Goal: Task Accomplishment & Management: Manage account settings

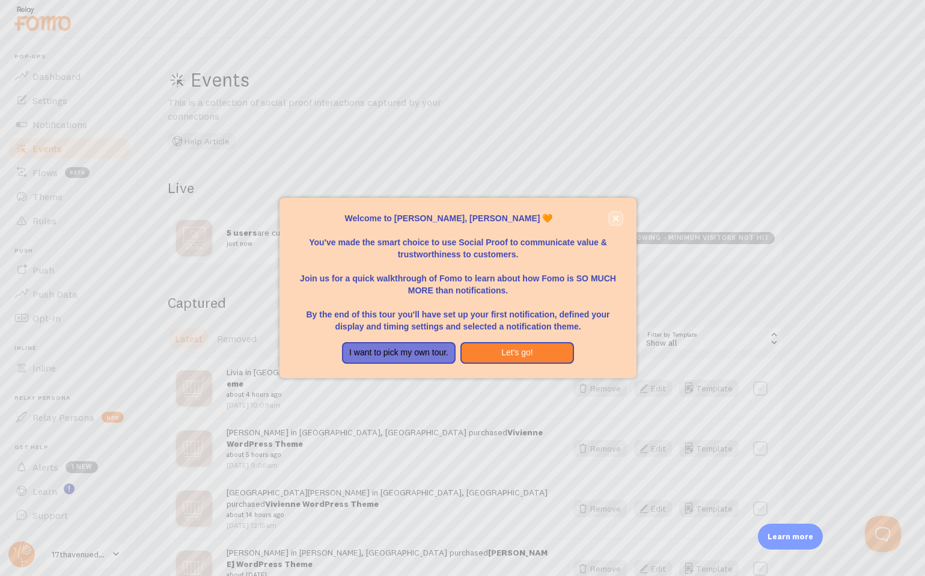
click at [619, 216] on button "close," at bounding box center [615, 218] width 13 height 13
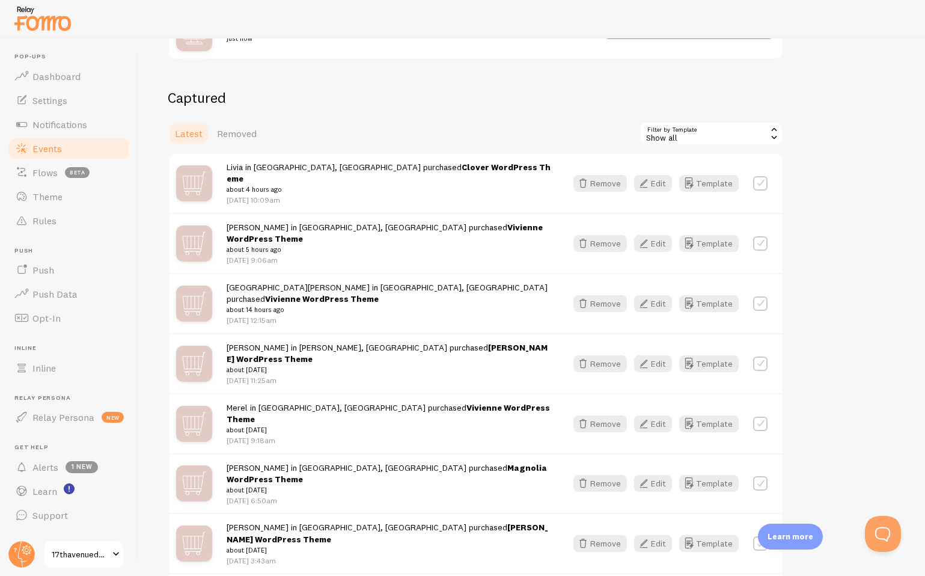
scroll to position [275, 0]
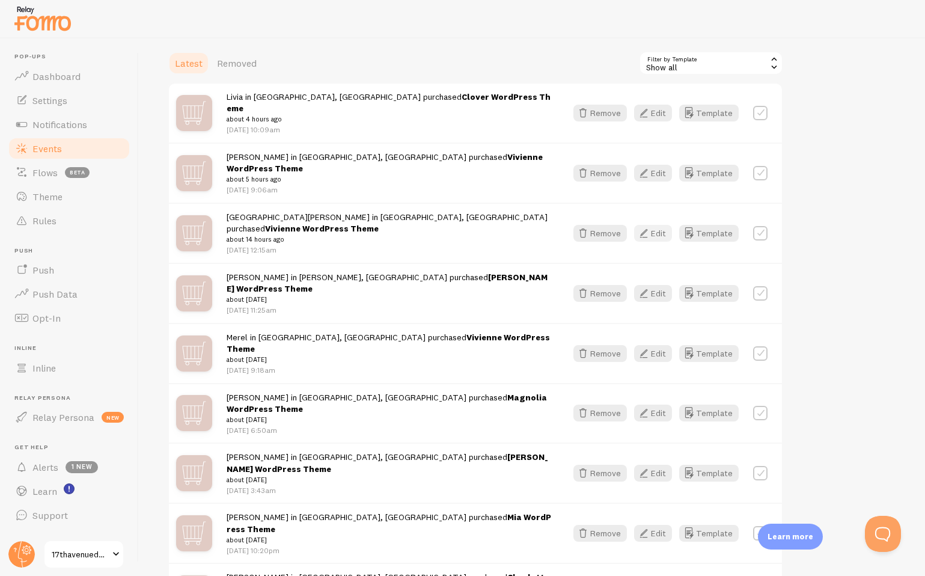
click at [660, 225] on button "Edit" at bounding box center [653, 233] width 38 height 17
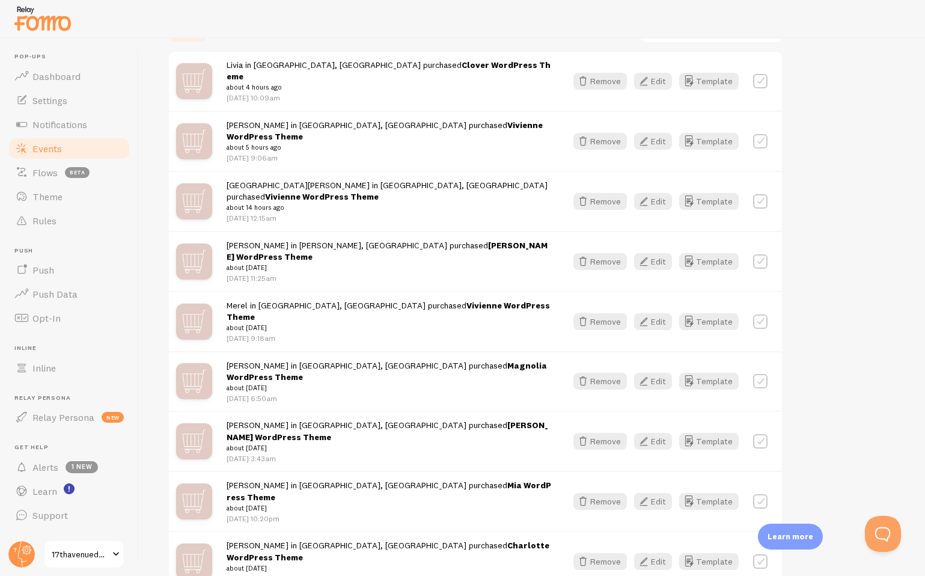
scroll to position [318, 0]
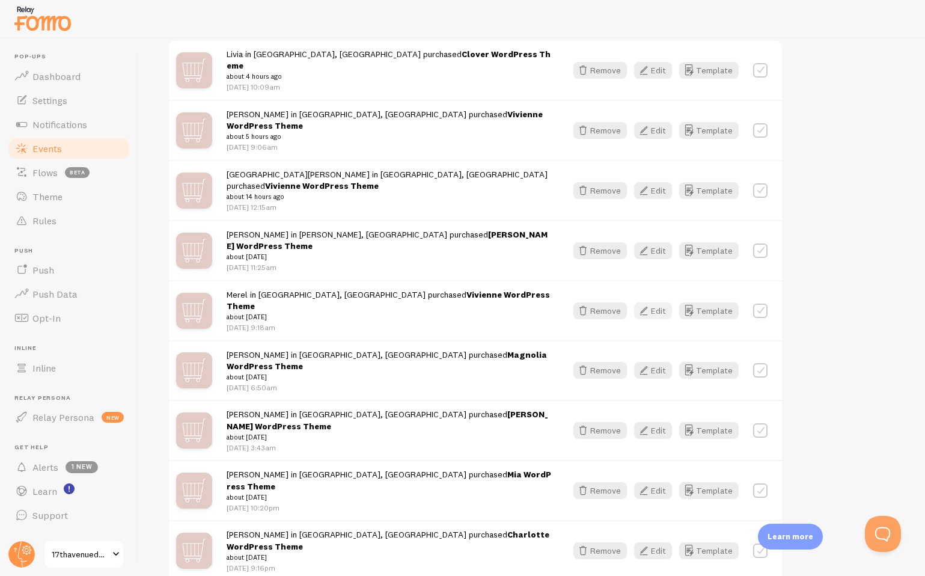
click at [658, 302] on button "Edit" at bounding box center [653, 310] width 38 height 17
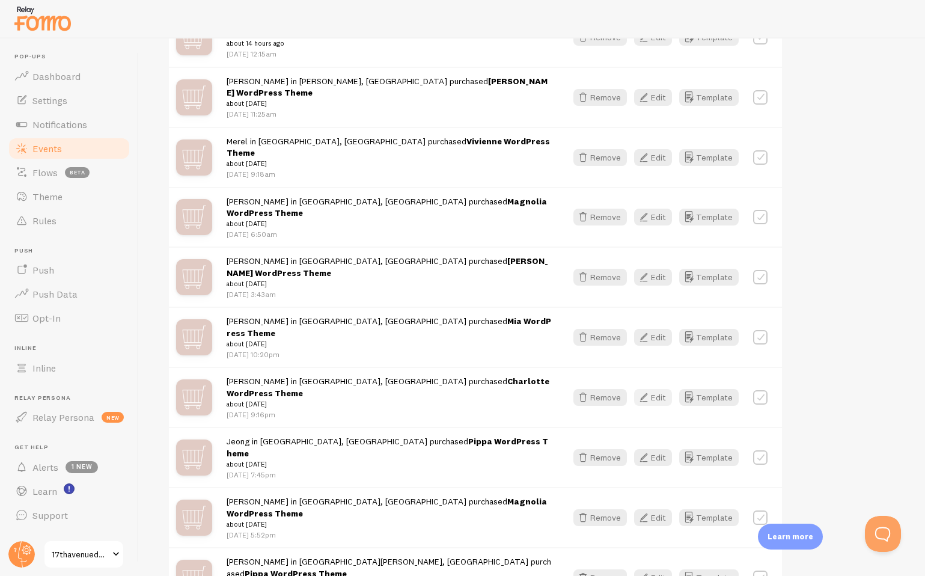
scroll to position [503, 0]
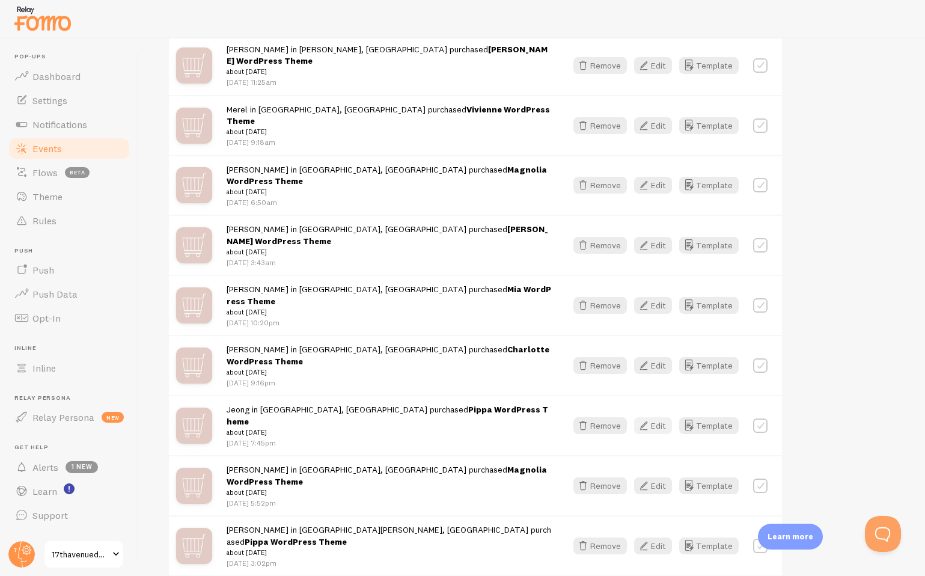
click at [652, 417] on button "Edit" at bounding box center [653, 425] width 38 height 17
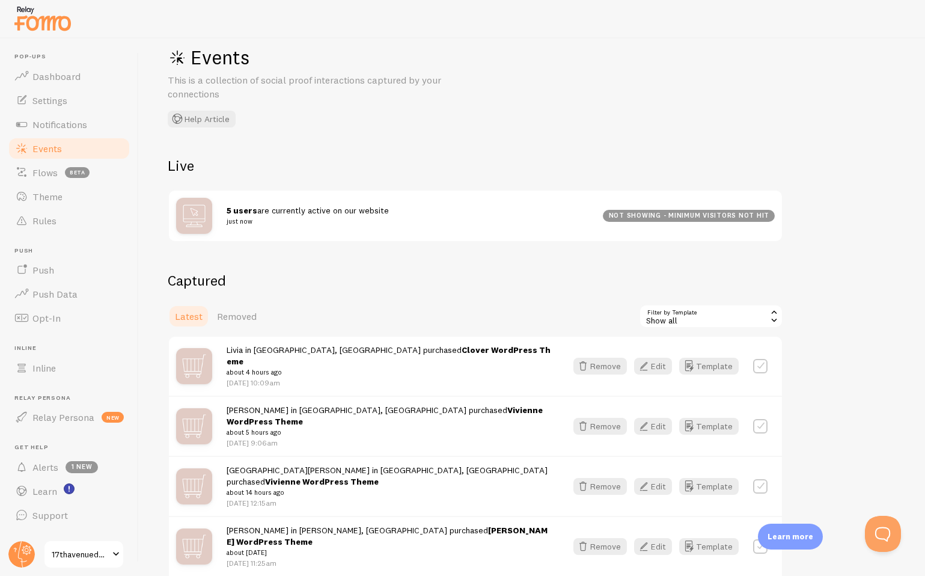
scroll to position [0, 0]
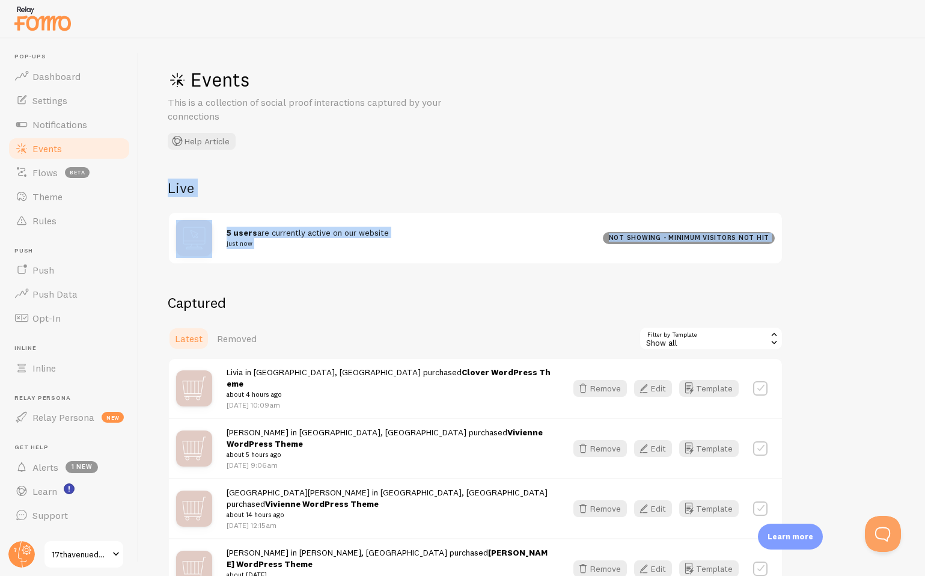
drag, startPoint x: 332, startPoint y: 144, endPoint x: 365, endPoint y: 276, distance: 135.6
click at [365, 276] on div "Events This is a collection of social proof interactions captured by your conne…" at bounding box center [532, 306] width 786 height 537
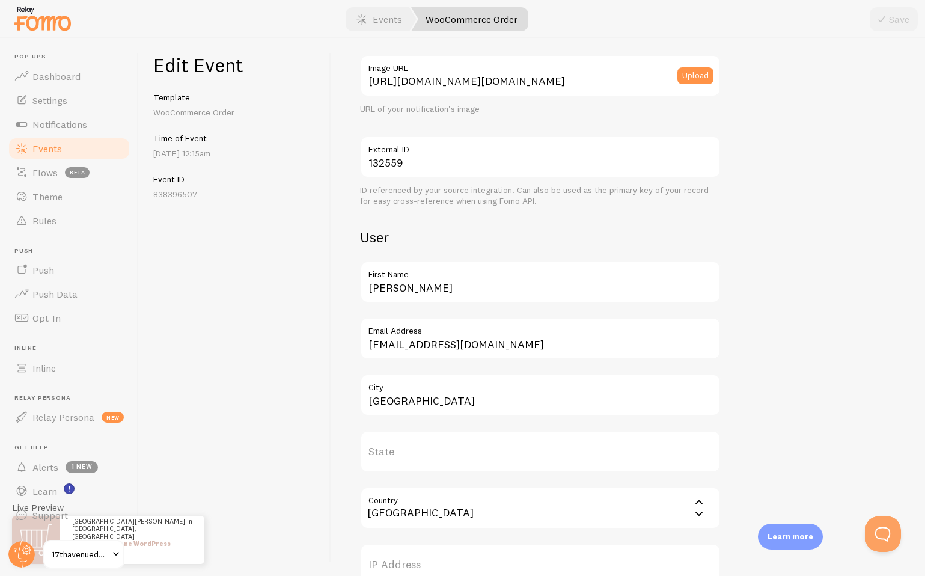
scroll to position [396, 0]
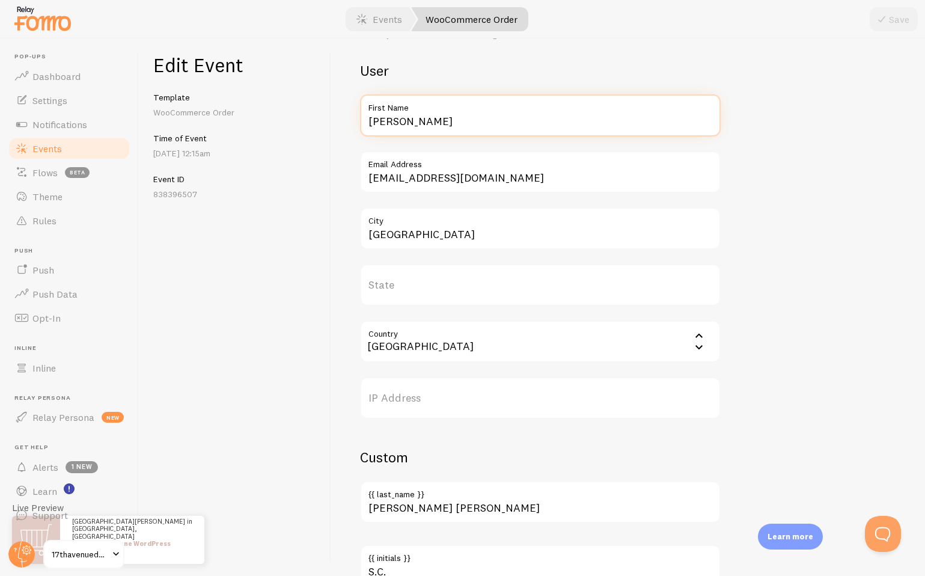
drag, startPoint x: 428, startPoint y: 124, endPoint x: 339, endPoint y: 112, distance: 89.7
click at [339, 112] on div "Meta Vivienne WordPress Theme Title This text will be bolded in your notificati…" at bounding box center [628, 306] width 594 height 537
type input "Emma"
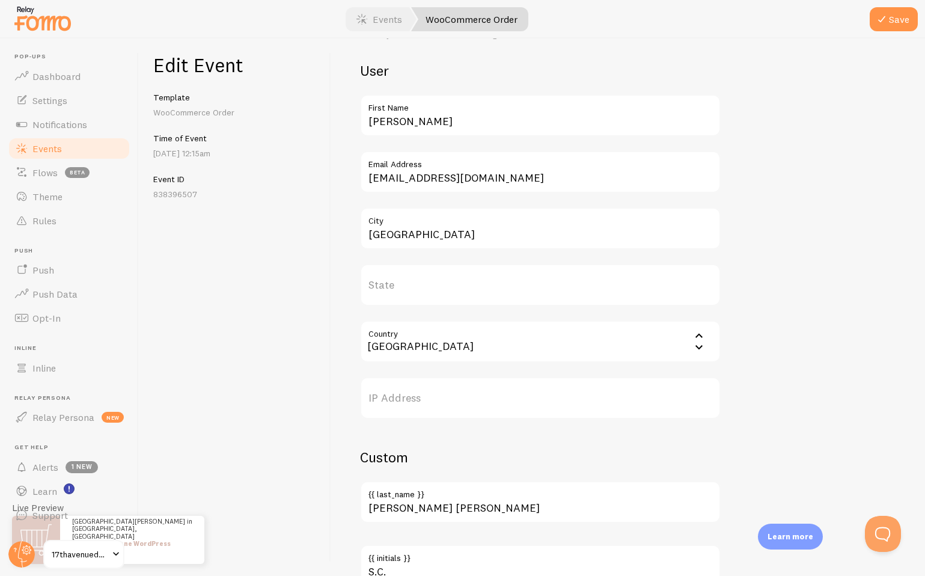
click at [341, 183] on div "Meta Vivienne WordPress Theme Title This text will be bolded in your notificati…" at bounding box center [628, 306] width 594 height 537
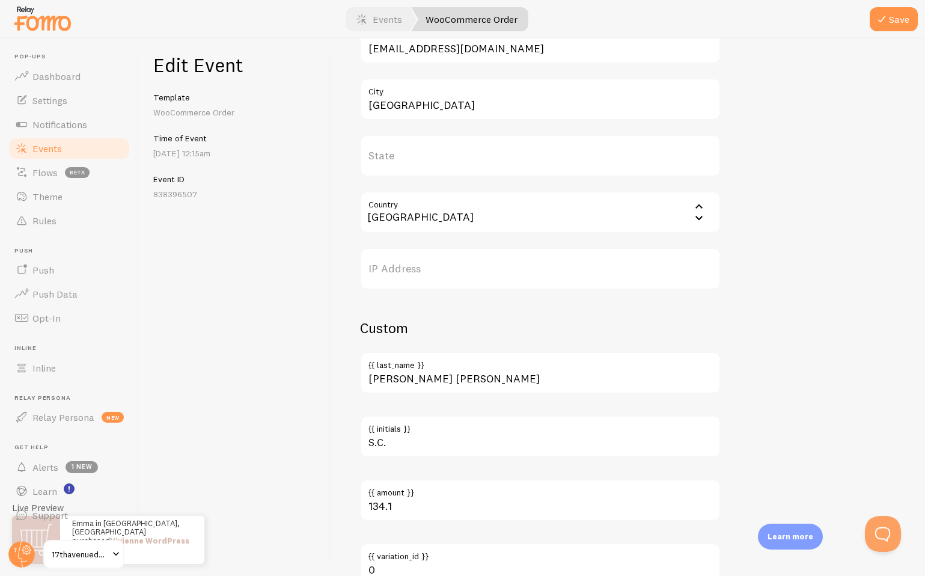
scroll to position [523, 0]
click at [407, 223] on input "Country" at bounding box center [540, 214] width 360 height 42
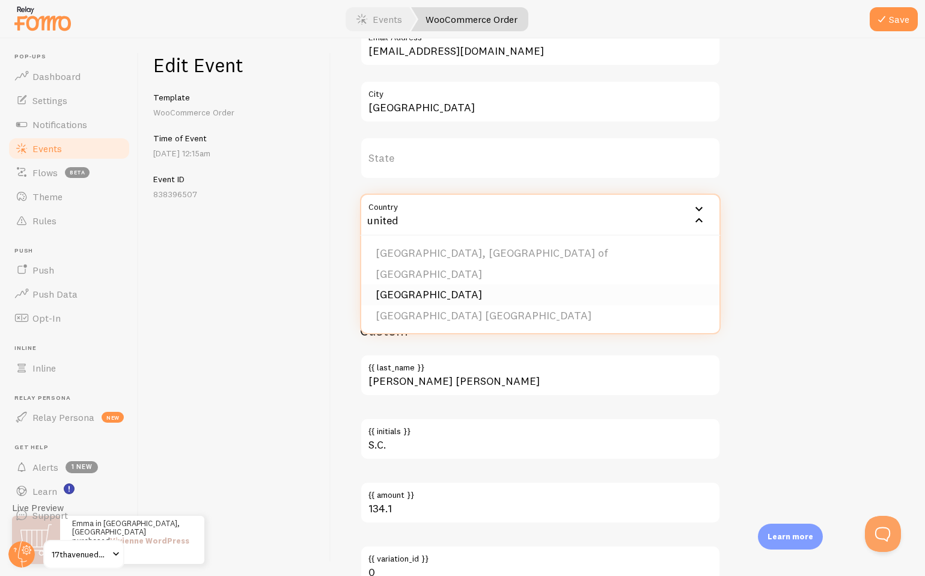
type input "united"
click at [399, 292] on li "[GEOGRAPHIC_DATA]" at bounding box center [540, 294] width 358 height 21
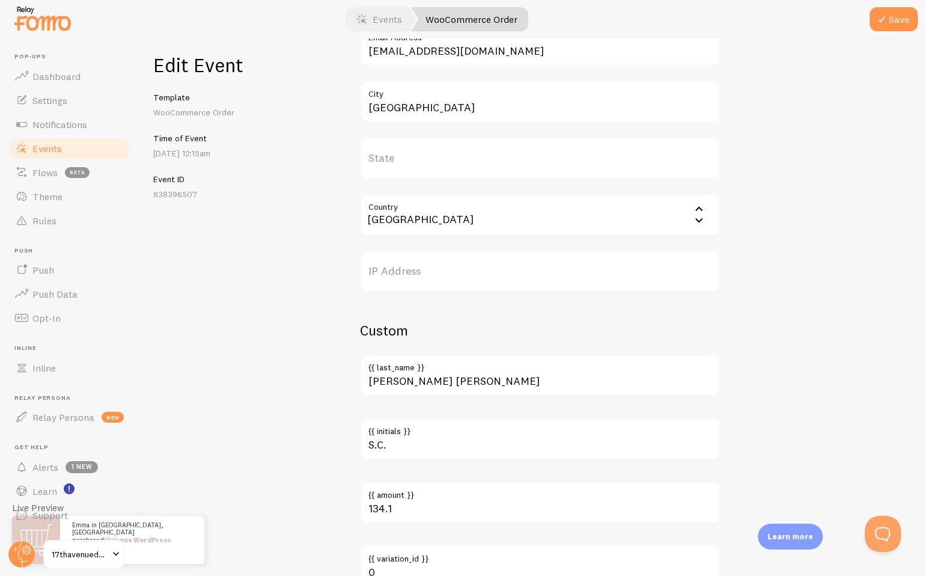
click at [395, 163] on label "State" at bounding box center [540, 158] width 360 height 42
click at [395, 163] on input "State" at bounding box center [540, 158] width 360 height 42
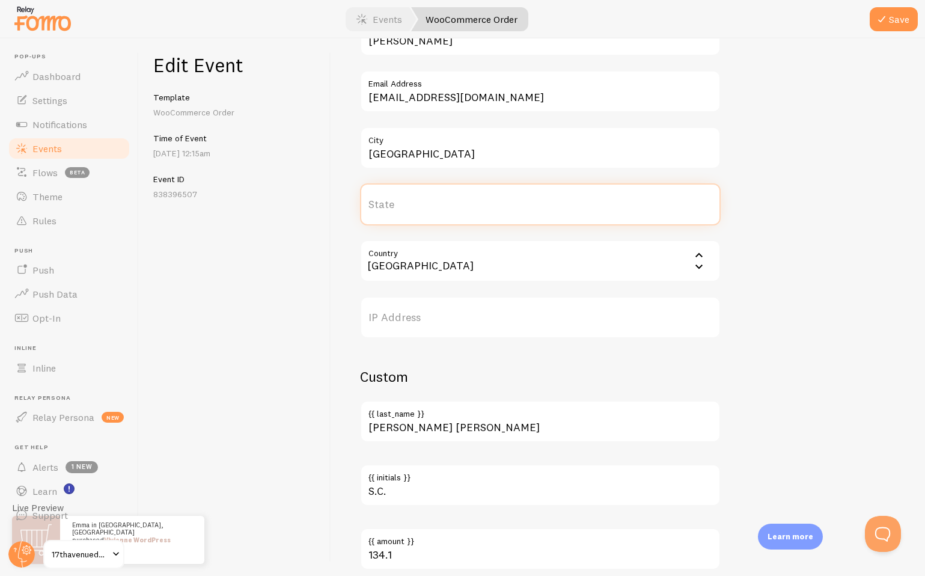
scroll to position [471, 0]
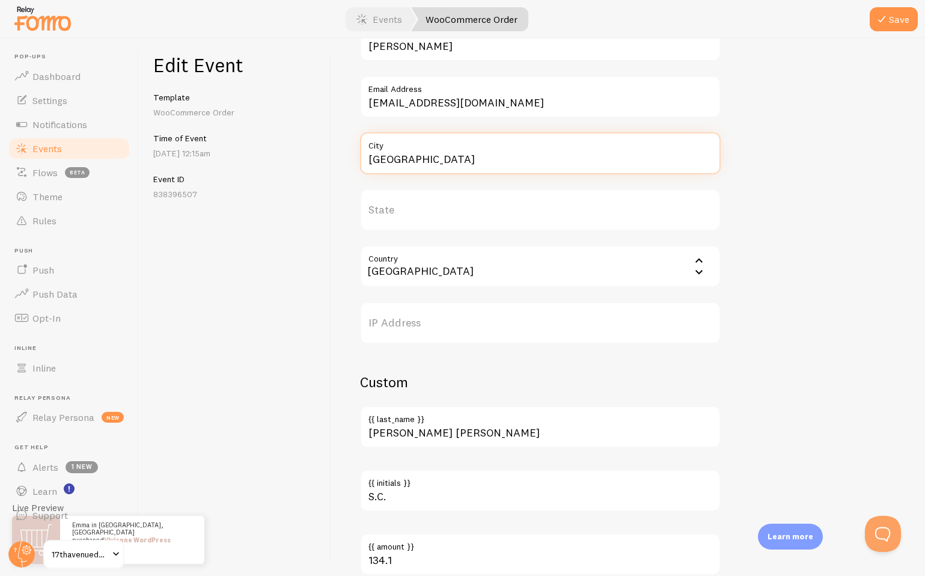
drag, startPoint x: 415, startPoint y: 157, endPoint x: 354, endPoint y: 157, distance: 61.3
click at [354, 157] on div "Meta Vivienne WordPress Theme Title This text will be bolded in your notificati…" at bounding box center [628, 306] width 594 height 537
type input "Manchester"
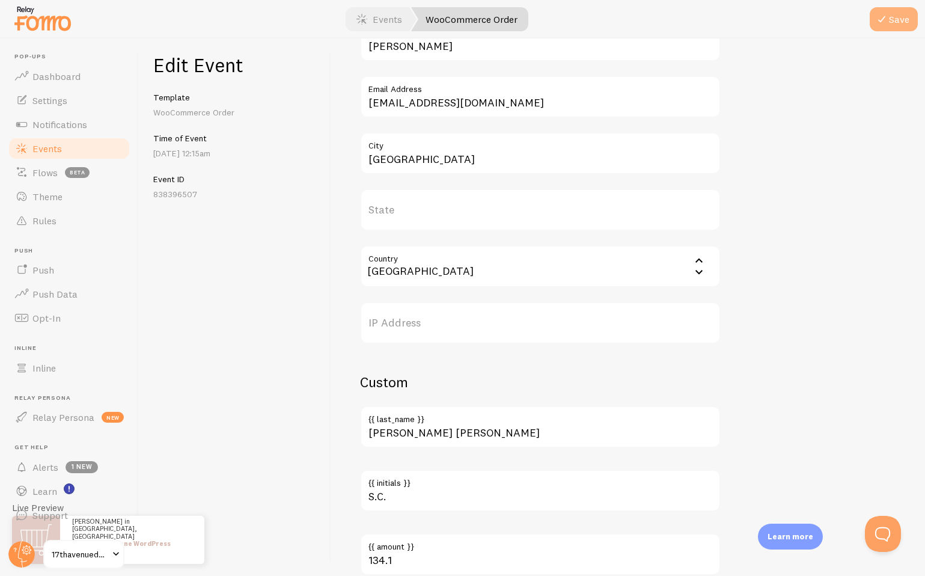
click at [891, 30] on button "Save" at bounding box center [893, 19] width 48 height 24
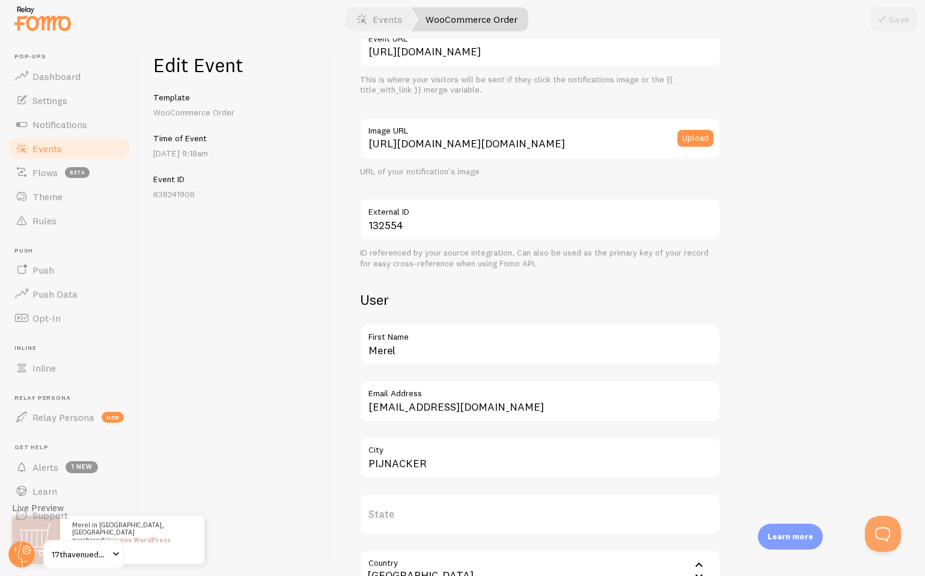
scroll to position [246, 0]
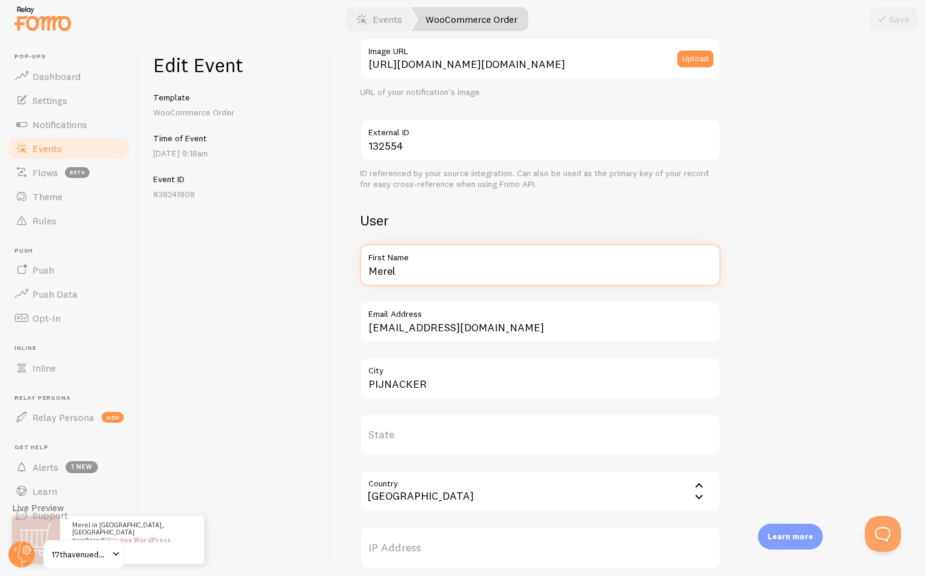
drag, startPoint x: 410, startPoint y: 270, endPoint x: 322, endPoint y: 270, distance: 88.3
click at [322, 270] on div "Edit Event Template WooCommerce Order Time of Event Aug 28th @ 9:18am Event ID …" at bounding box center [532, 306] width 786 height 537
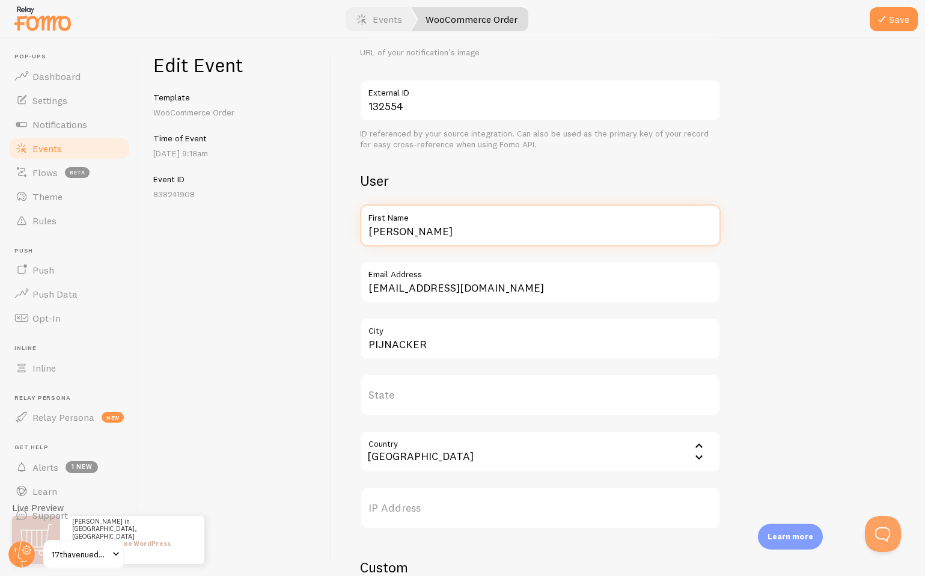
scroll to position [306, 0]
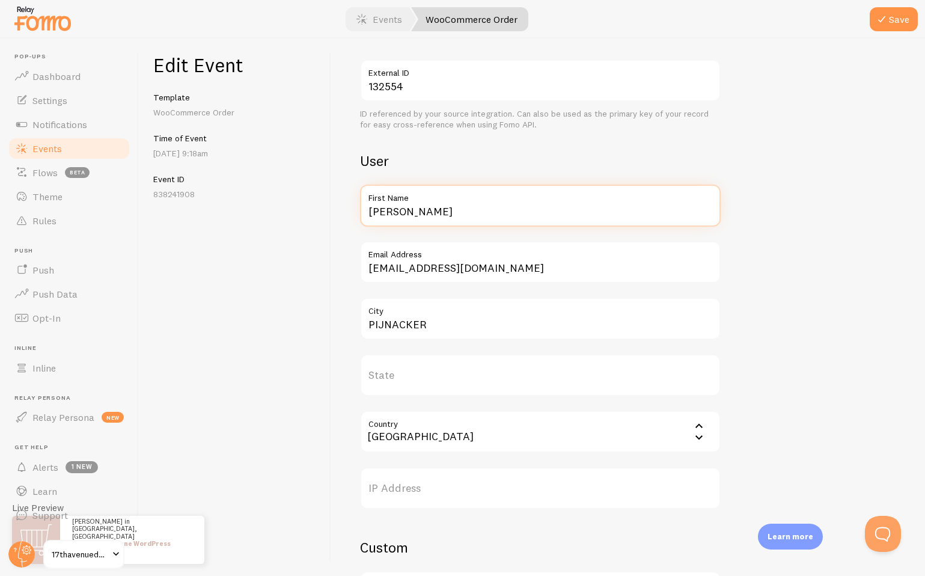
type input "Caroline"
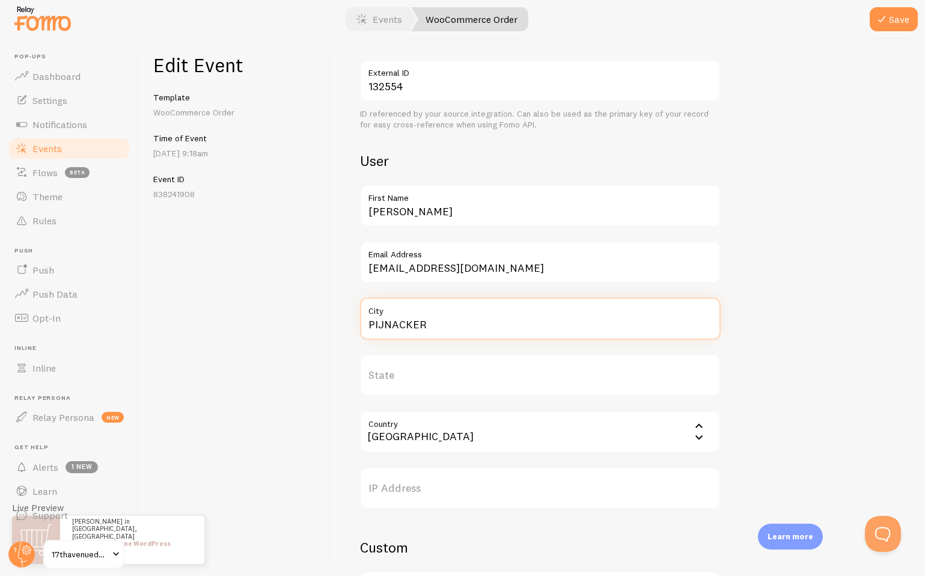
click at [393, 326] on input "PIJNACKER" at bounding box center [540, 318] width 360 height 42
type input "Victoria"
click at [427, 441] on input "Country" at bounding box center [540, 431] width 360 height 42
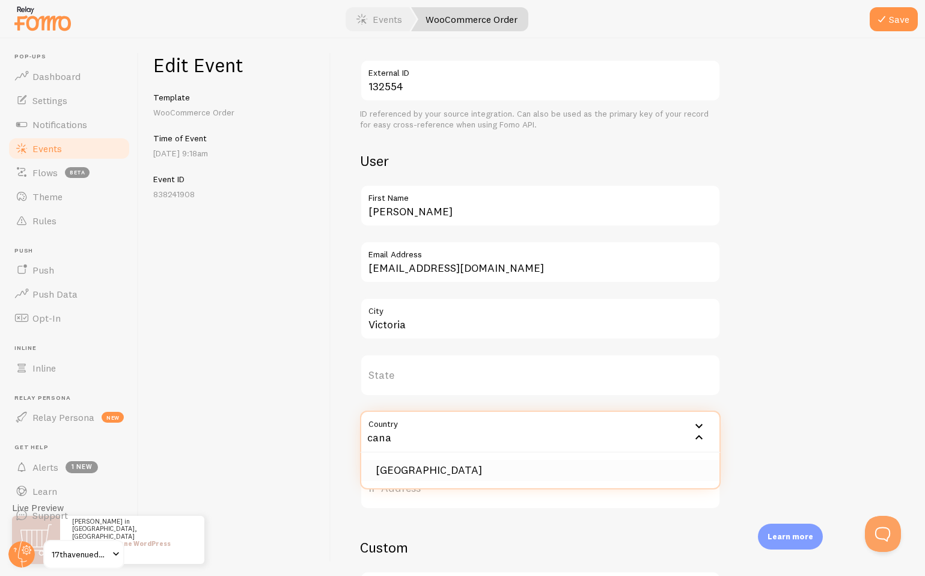
type input "cana"
click at [419, 463] on li "[GEOGRAPHIC_DATA]" at bounding box center [540, 470] width 358 height 21
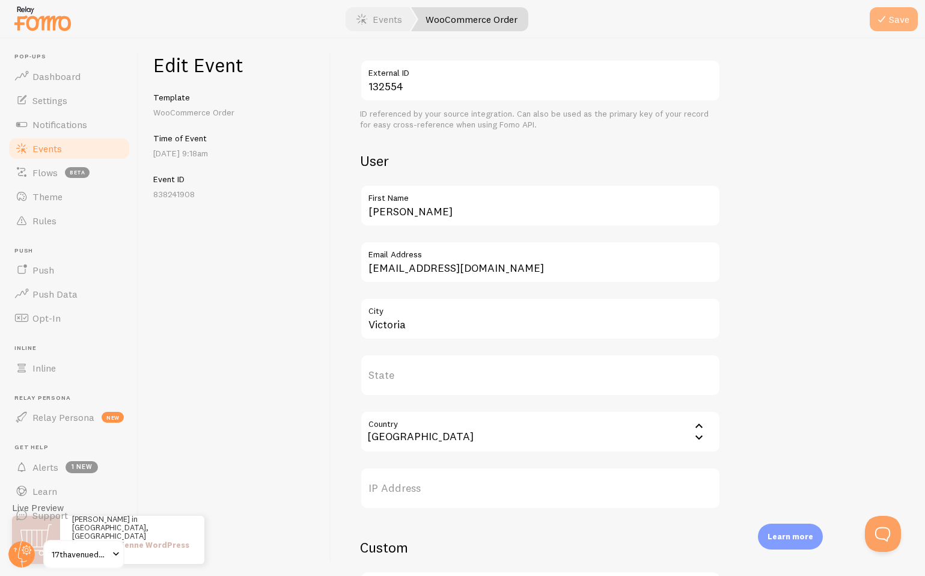
click at [892, 24] on button "Save" at bounding box center [893, 19] width 48 height 24
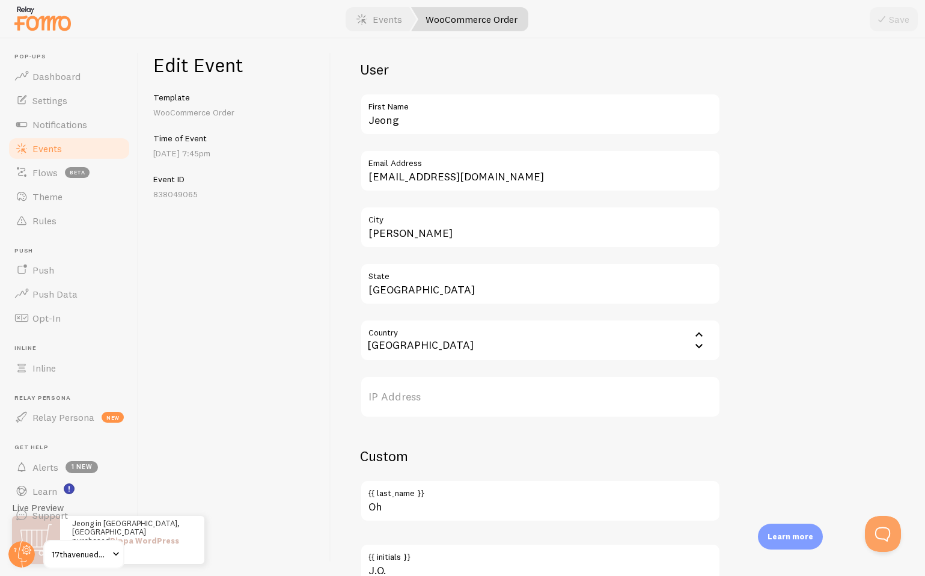
scroll to position [375, 0]
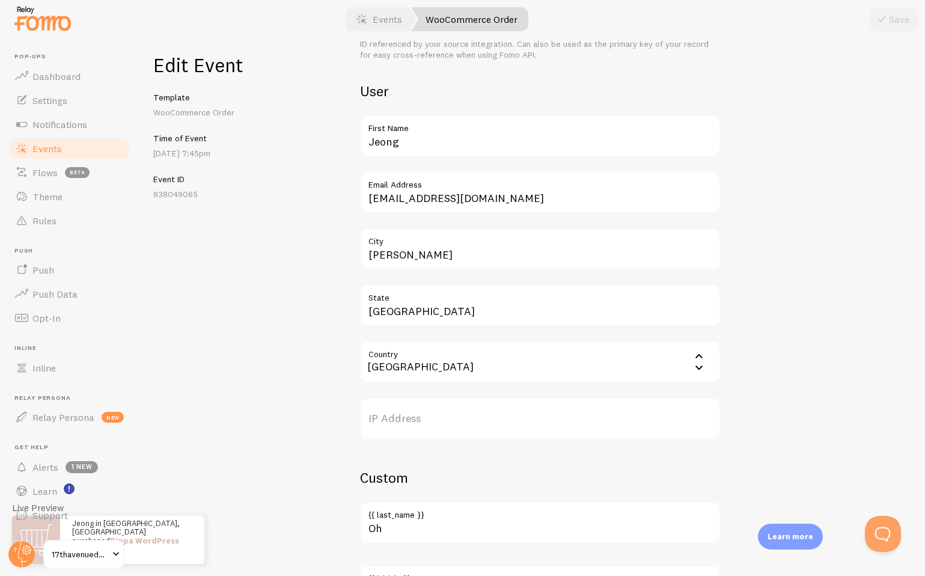
click at [414, 365] on input "Country" at bounding box center [540, 362] width 360 height 42
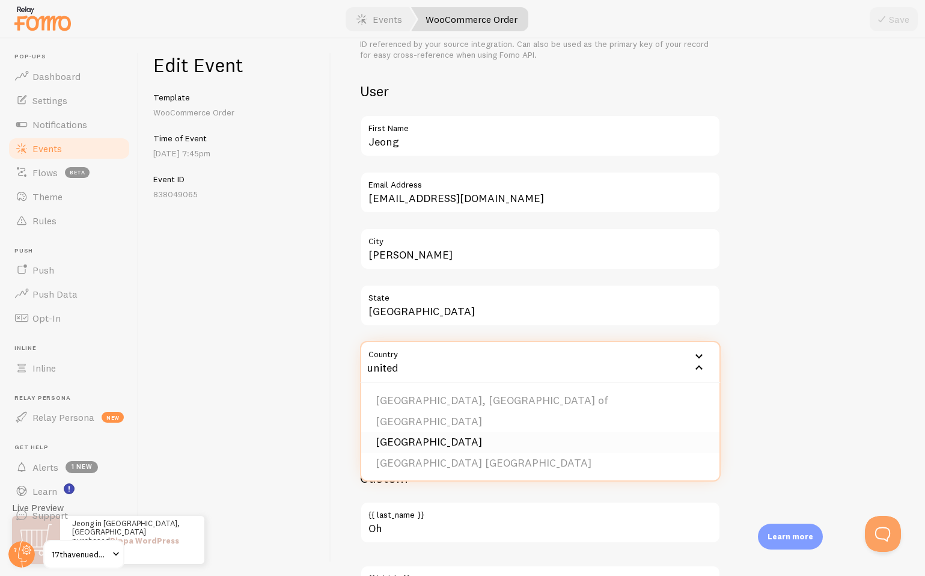
type input "united"
click at [402, 440] on li "[GEOGRAPHIC_DATA]" at bounding box center [540, 441] width 358 height 21
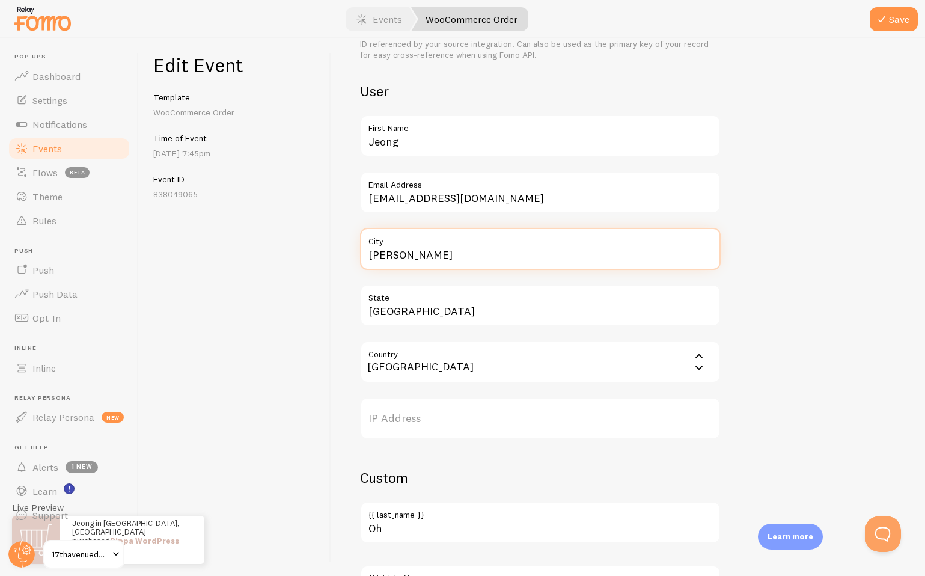
drag, startPoint x: 404, startPoint y: 262, endPoint x: 348, endPoint y: 250, distance: 56.6
click at [348, 250] on div "Meta Pippa WordPress Theme Title This text will be bolded in your notification …" at bounding box center [628, 306] width 594 height 537
type input "[GEOGRAPHIC_DATA]"
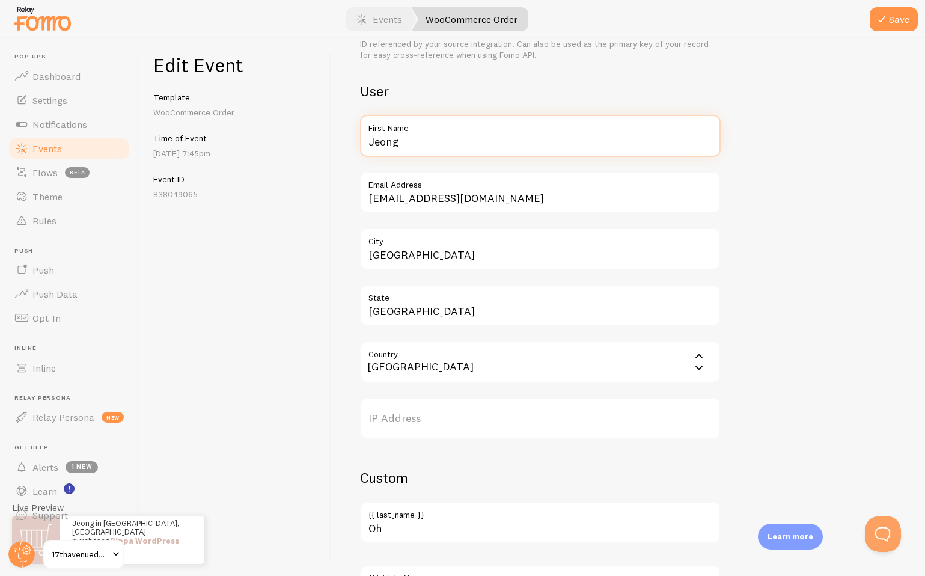
click at [425, 150] on input "Jeong" at bounding box center [540, 136] width 360 height 42
type input "[PERSON_NAME]"
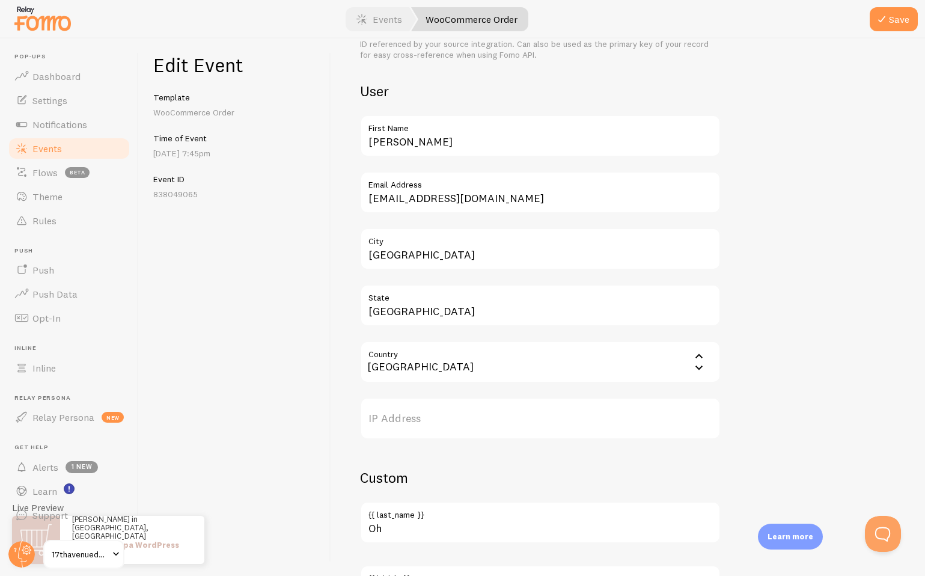
click at [342, 171] on div "Meta Pippa WordPress Theme Title This text will be bolded in your notification …" at bounding box center [628, 306] width 594 height 537
click at [893, 22] on button "Save" at bounding box center [893, 19] width 48 height 24
click at [80, 148] on link "Events" at bounding box center [69, 148] width 124 height 24
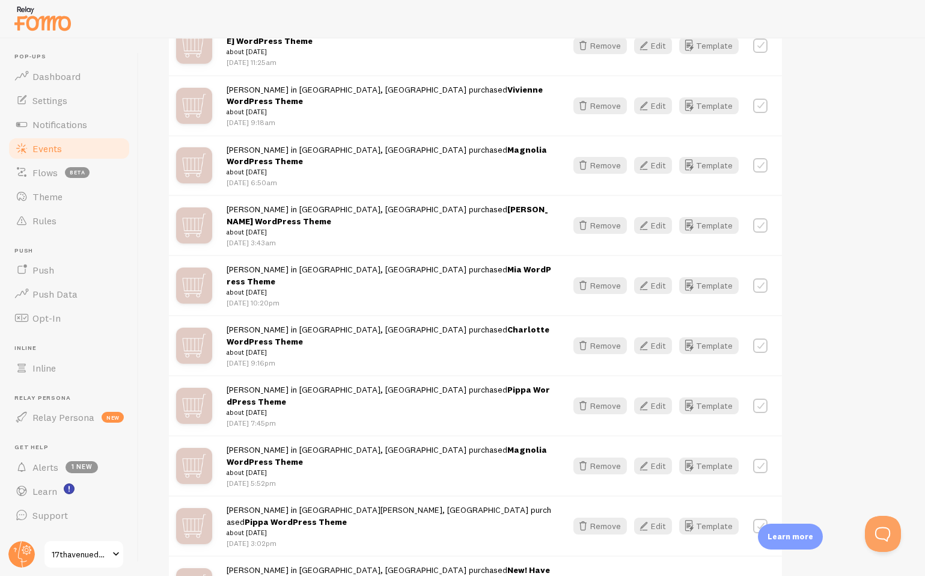
scroll to position [530, 0]
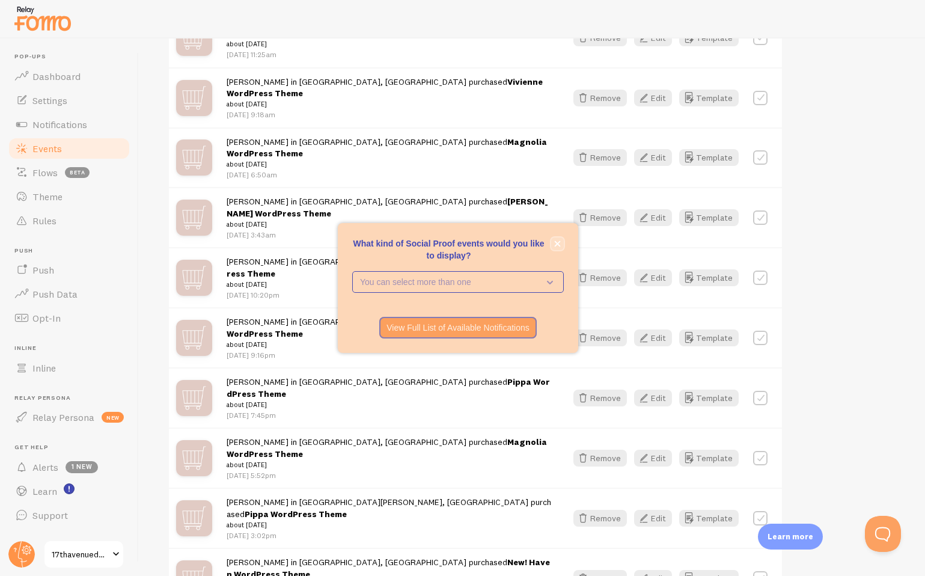
click at [557, 248] on button "close," at bounding box center [557, 243] width 13 height 13
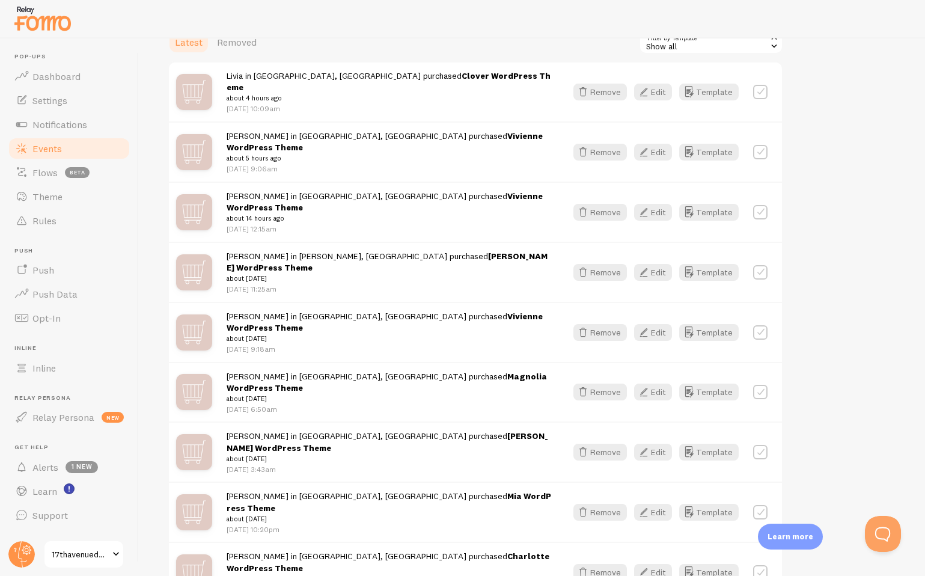
scroll to position [0, 0]
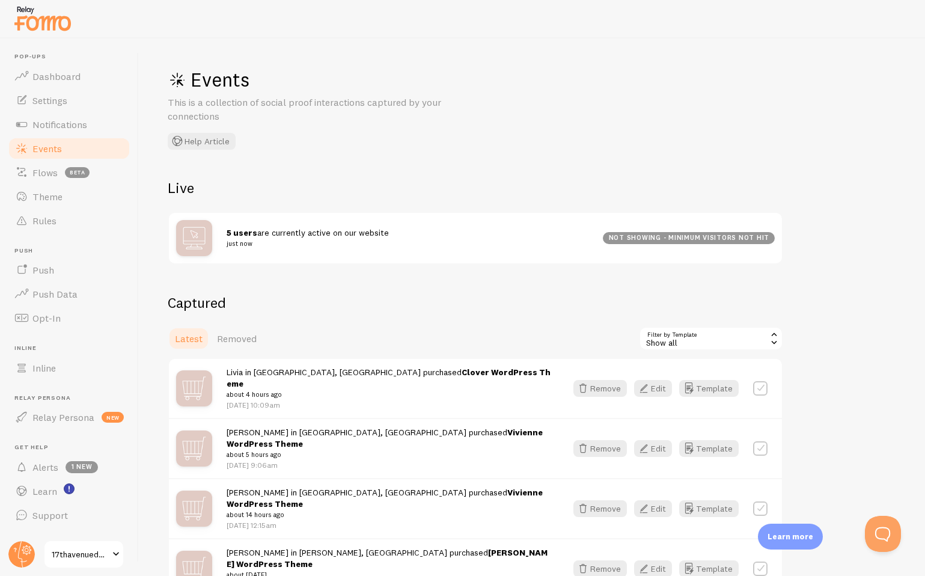
click at [77, 142] on link "Events" at bounding box center [69, 148] width 124 height 24
click at [74, 118] on span "Notifications" at bounding box center [59, 124] width 55 height 12
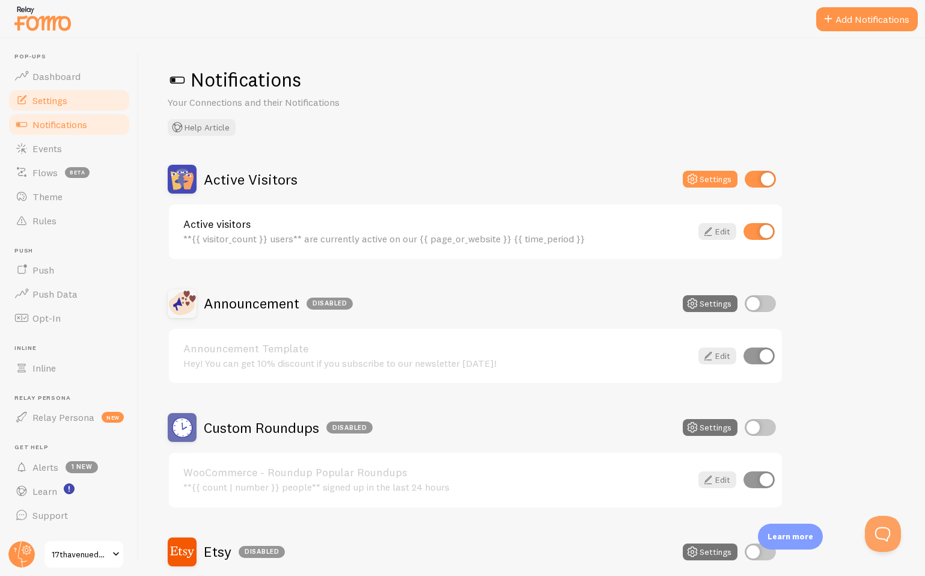
click at [70, 101] on link "Settings" at bounding box center [69, 100] width 124 height 24
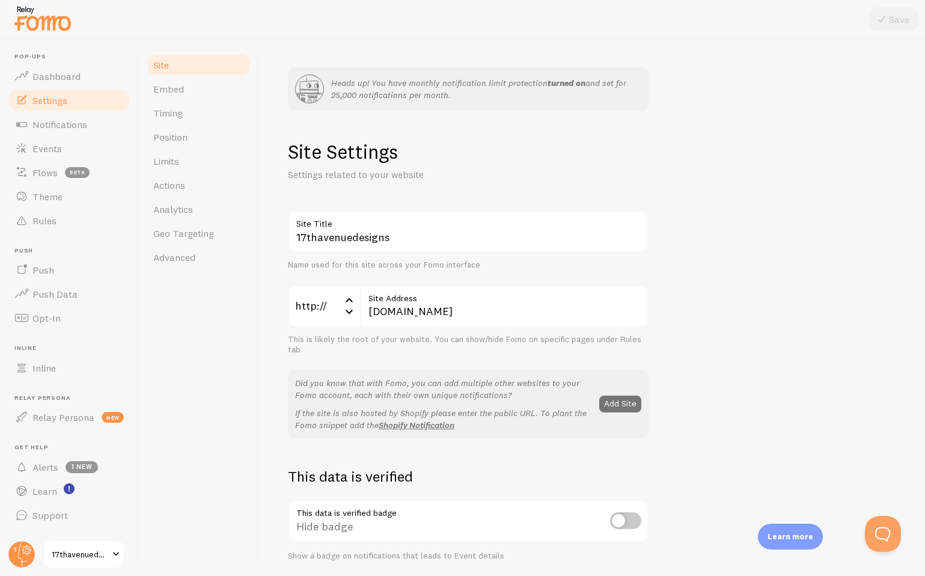
drag, startPoint x: 464, startPoint y: 99, endPoint x: 456, endPoint y: 97, distance: 8.2
click at [456, 97] on p "Heads up! You have monthly notification limit protection turned on and set for …" at bounding box center [486, 89] width 310 height 24
click at [65, 76] on span "Dashboard" at bounding box center [56, 76] width 48 height 12
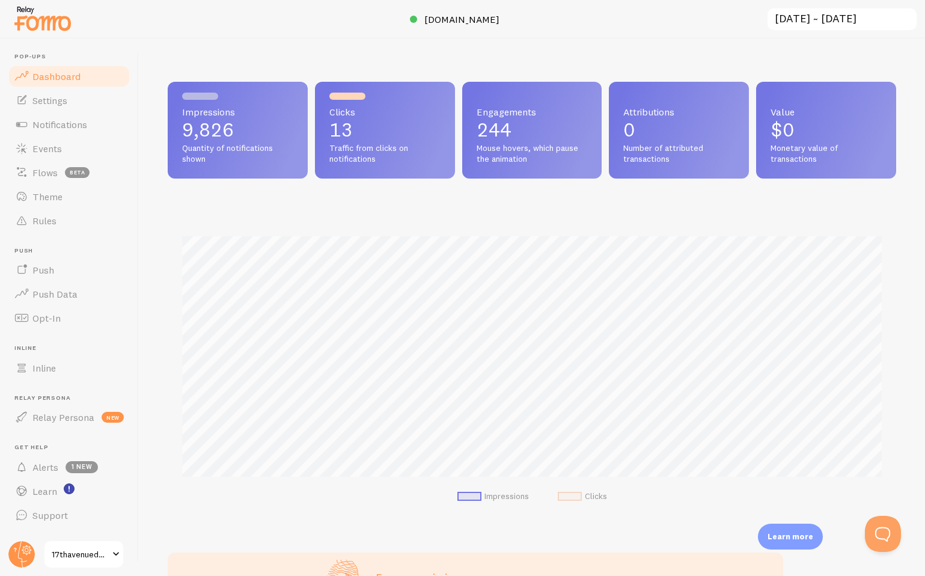
click at [814, 20] on input "2025-07-30 ~ 2025-08-29" at bounding box center [841, 19] width 151 height 25
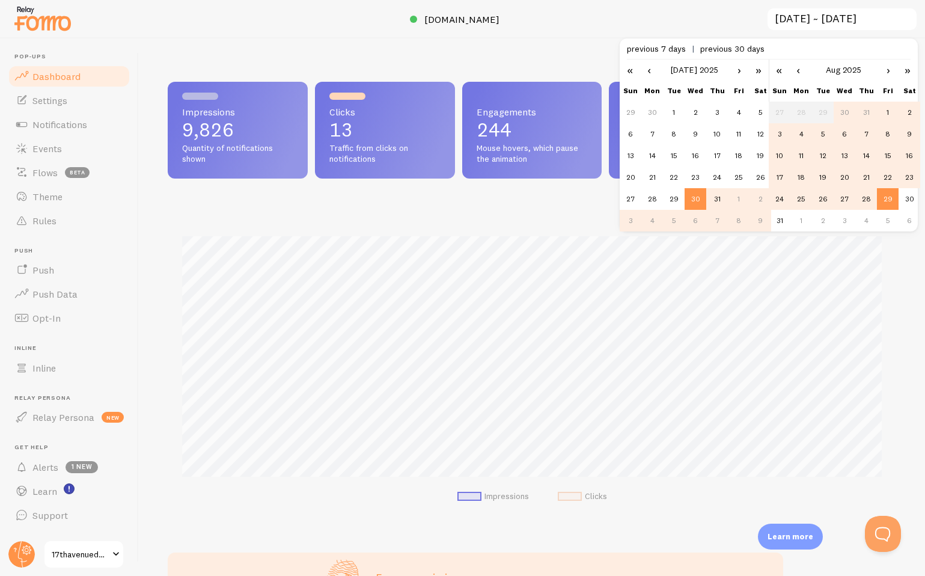
click at [722, 50] on span "previous 30 days" at bounding box center [732, 48] width 64 height 11
click at [648, 69] on link "‹" at bounding box center [649, 69] width 18 height 20
click at [631, 134] on td "1" at bounding box center [630, 134] width 22 height 22
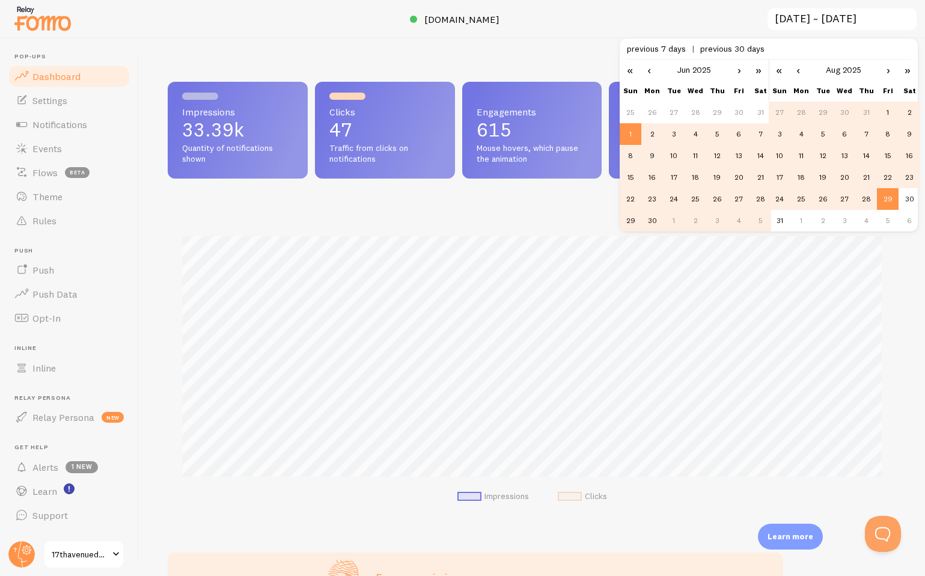
click at [652, 222] on td "30" at bounding box center [652, 221] width 22 height 22
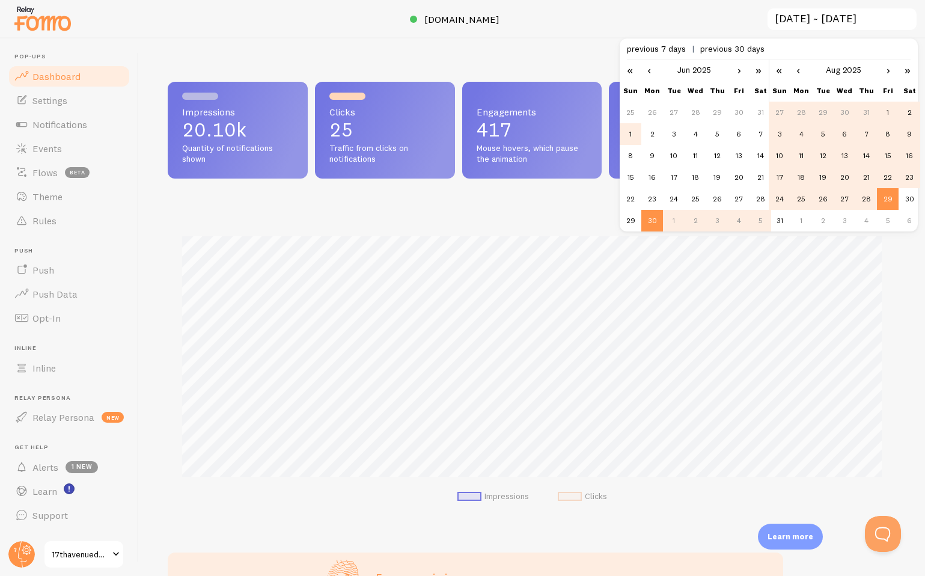
click at [631, 132] on td "1" at bounding box center [630, 134] width 22 height 22
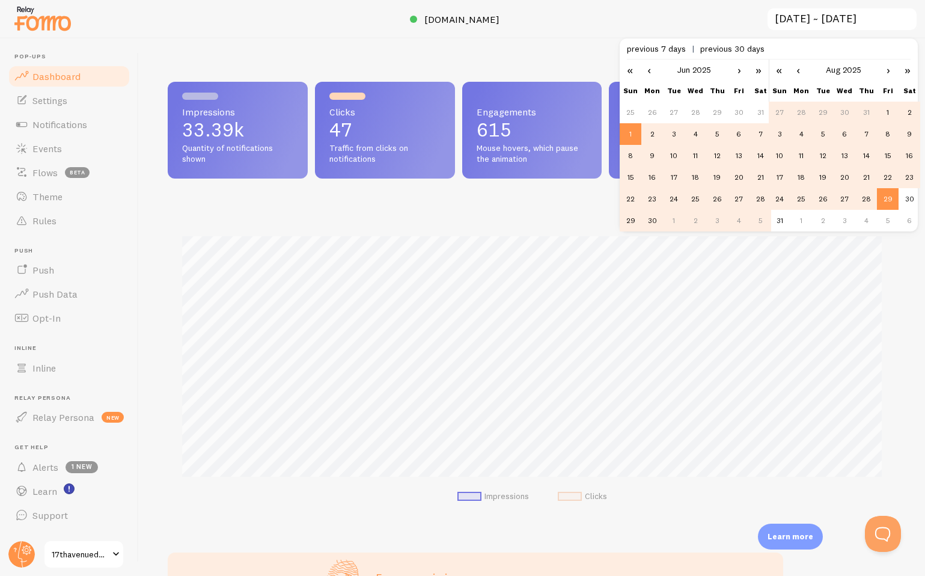
click at [796, 68] on link "‹" at bounding box center [798, 69] width 18 height 20
click at [801, 222] on td "30" at bounding box center [801, 221] width 22 height 22
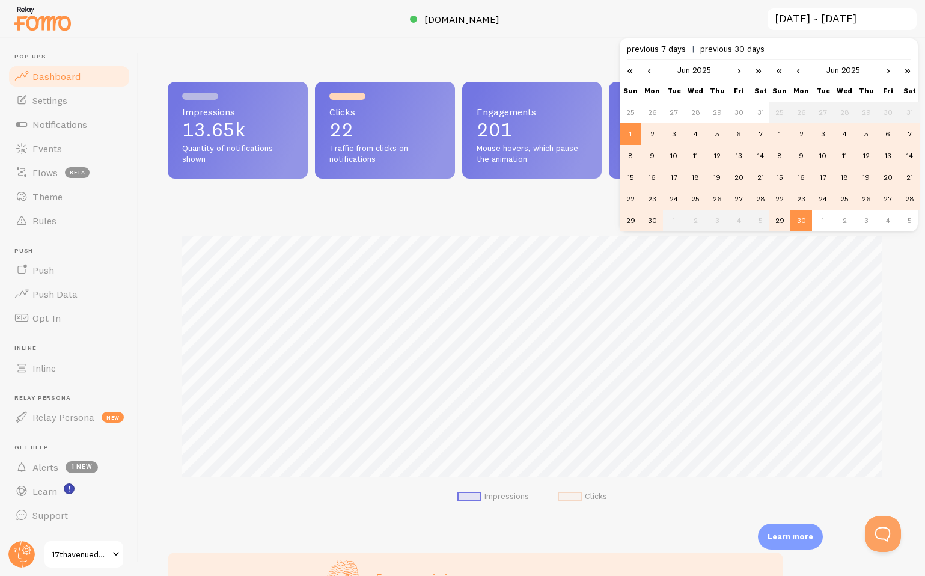
click at [738, 71] on link "›" at bounding box center [739, 69] width 18 height 20
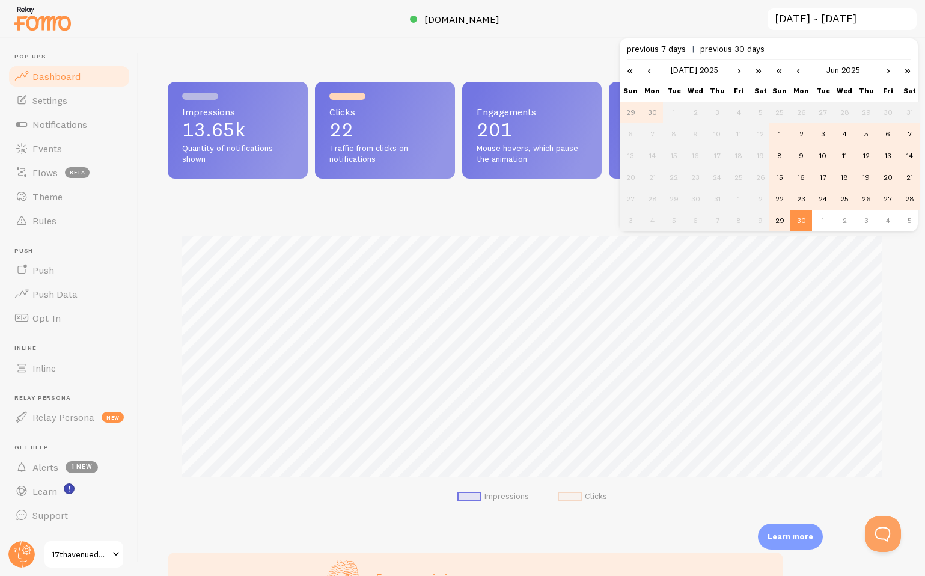
click at [886, 72] on link "›" at bounding box center [888, 69] width 18 height 20
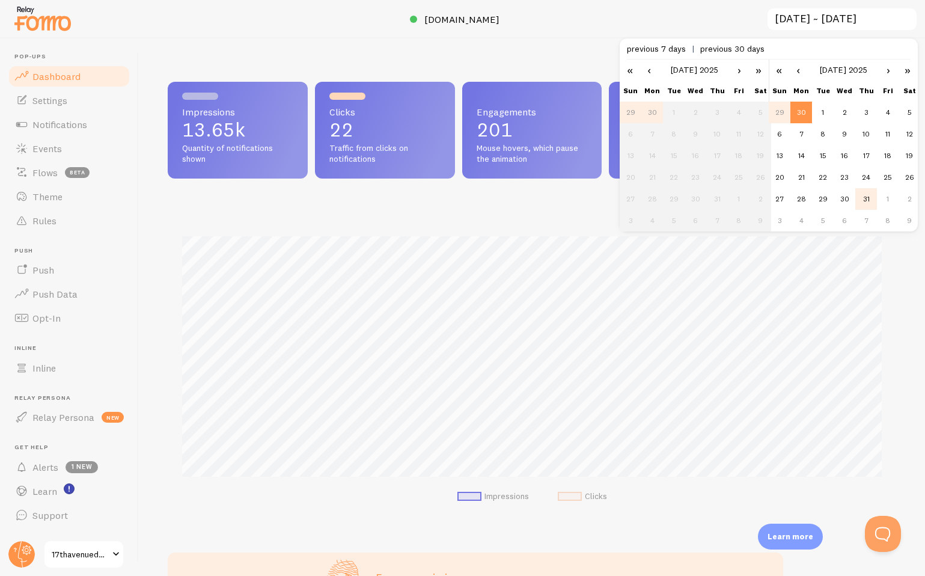
click at [864, 198] on td "31" at bounding box center [866, 199] width 22 height 22
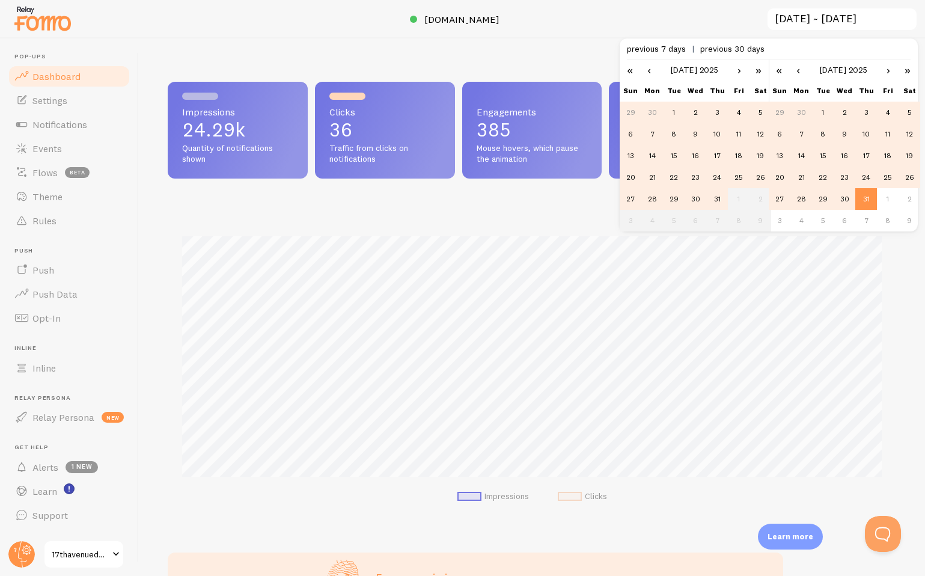
click at [673, 109] on td "1" at bounding box center [674, 113] width 22 height 22
click at [738, 72] on link "›" at bounding box center [739, 69] width 18 height 20
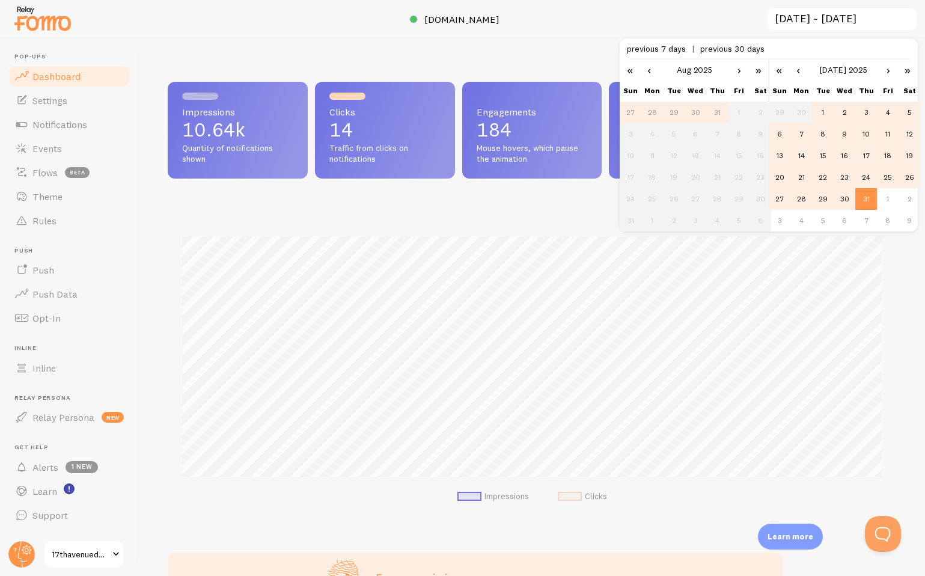
click at [888, 70] on link "›" at bounding box center [888, 69] width 18 height 20
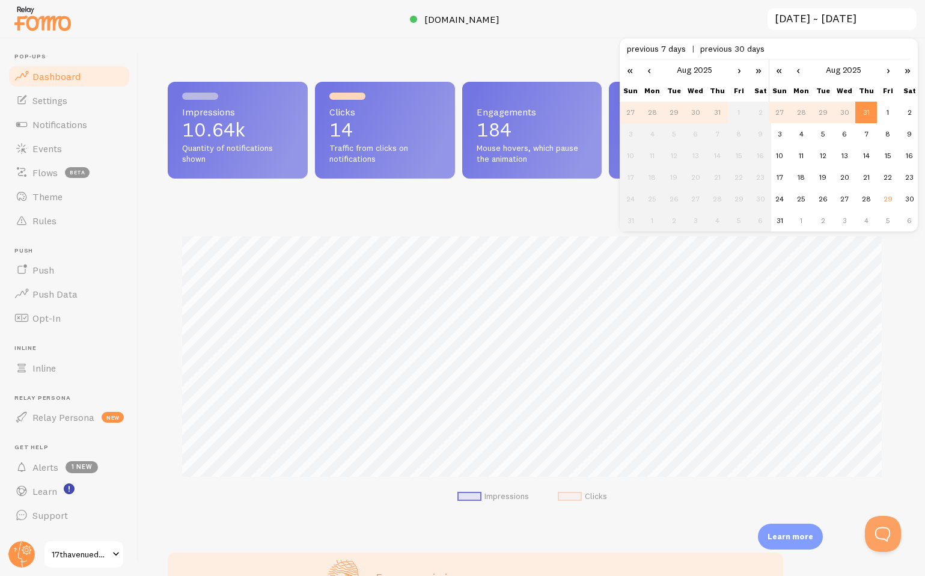
click at [821, 112] on td "29" at bounding box center [823, 113] width 22 height 22
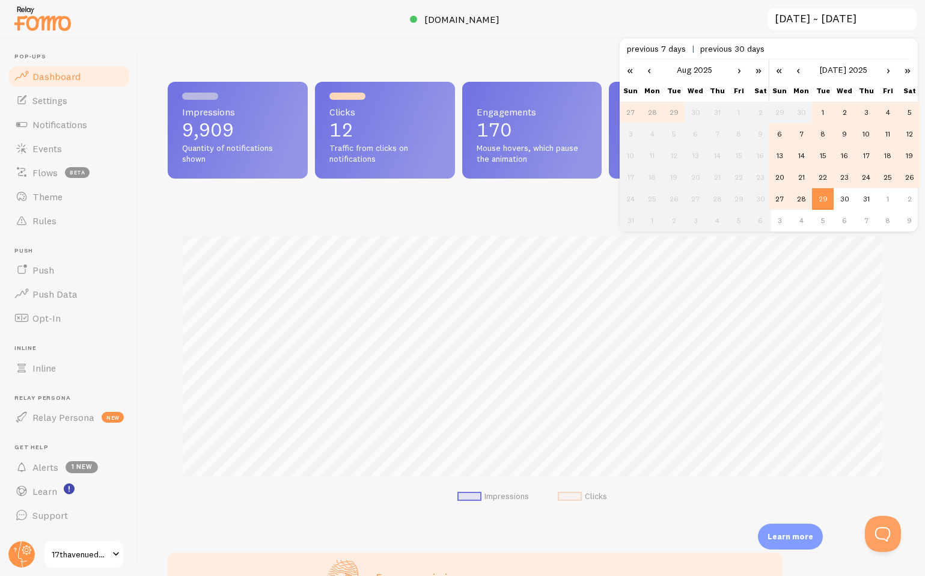
click at [884, 71] on link "›" at bounding box center [888, 69] width 18 height 20
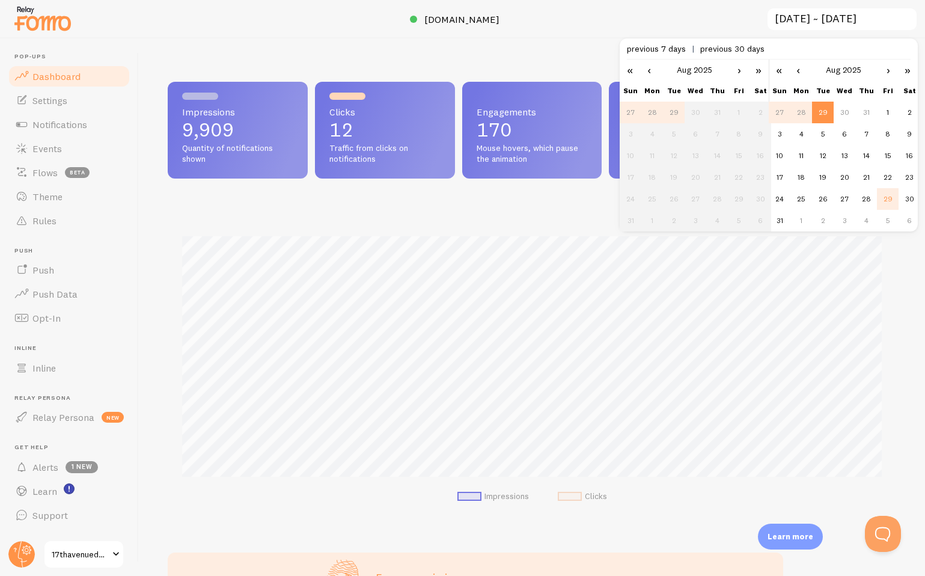
click at [893, 199] on td "29" at bounding box center [887, 199] width 22 height 22
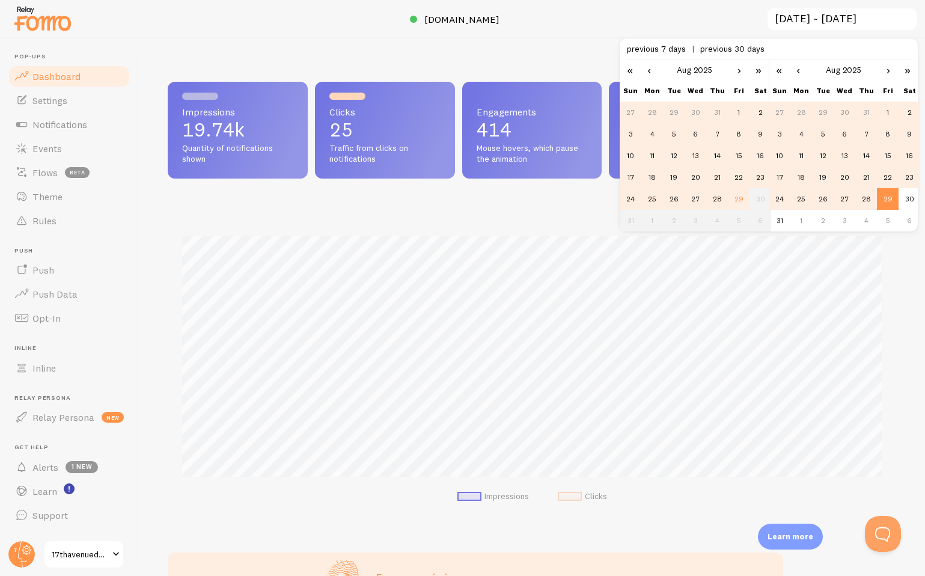
click at [737, 111] on td "1" at bounding box center [738, 113] width 22 height 22
type input "2025-08-01 ~ 2025-08-29"
click at [58, 81] on span "Dashboard" at bounding box center [56, 76] width 48 height 12
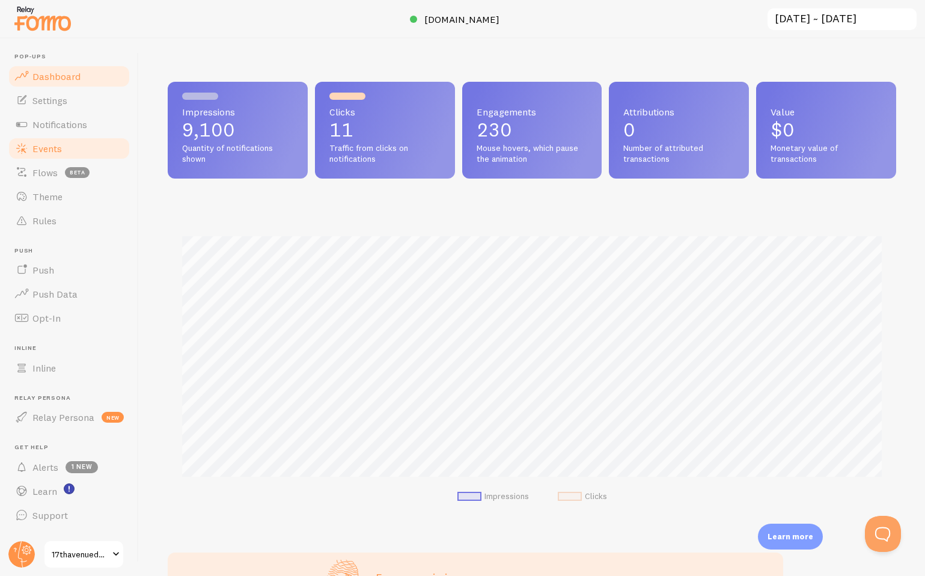
click at [56, 146] on span "Events" at bounding box center [46, 148] width 29 height 12
